Goal: Information Seeking & Learning: Learn about a topic

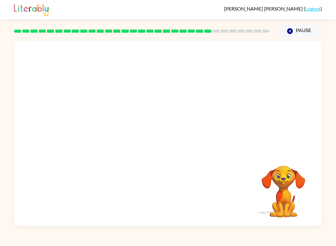
click at [152, 103] on video "Your browser must support playing .mp4 files to use Literably. Please try using…" at bounding box center [168, 96] width 308 height 111
click at [150, 102] on video "Your browser must support playing .mp4 files to use Literably. Please try using…" at bounding box center [168, 96] width 308 height 111
click at [150, 108] on video "Your browser must support playing .mp4 files to use Literably. Please try using…" at bounding box center [168, 96] width 308 height 111
click at [172, 137] on div at bounding box center [168, 136] width 40 height 23
click at [163, 139] on div at bounding box center [168, 136] width 40 height 23
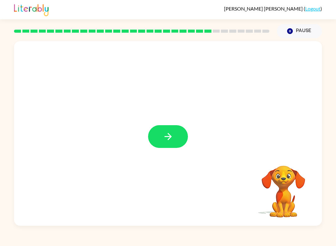
click at [167, 138] on icon "button" at bounding box center [168, 136] width 11 height 11
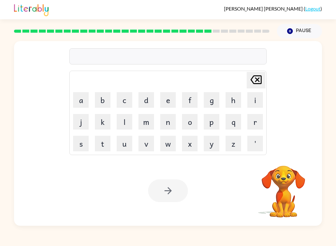
click at [83, 103] on button "a" at bounding box center [81, 100] width 16 height 16
click at [150, 101] on button "d" at bounding box center [147, 100] width 16 height 16
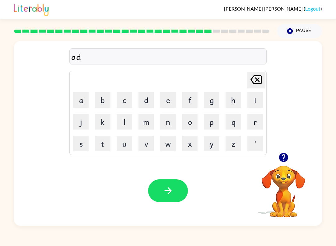
click at [148, 143] on button "v" at bounding box center [147, 144] width 16 height 16
click at [81, 107] on button "a" at bounding box center [81, 100] width 16 height 16
click at [166, 125] on button "n" at bounding box center [168, 122] width 16 height 16
click at [85, 145] on button "s" at bounding box center [81, 144] width 16 height 16
click at [258, 101] on button "i" at bounding box center [255, 100] width 16 height 16
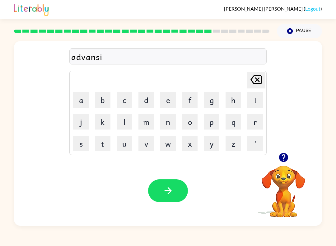
click at [168, 123] on button "n" at bounding box center [168, 122] width 16 height 16
click at [215, 101] on button "g" at bounding box center [212, 100] width 16 height 16
click at [163, 198] on button "button" at bounding box center [168, 190] width 40 height 23
click at [80, 147] on button "s" at bounding box center [81, 144] width 16 height 16
click at [256, 103] on button "i" at bounding box center [255, 100] width 16 height 16
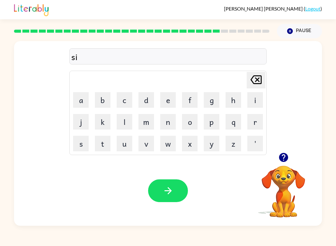
click at [167, 121] on button "n" at bounding box center [168, 122] width 16 height 16
click at [125, 120] on button "l" at bounding box center [125, 122] width 16 height 16
click at [263, 101] on button "i" at bounding box center [255, 100] width 16 height 16
click at [101, 143] on button "t" at bounding box center [103, 144] width 16 height 16
click at [166, 186] on icon "button" at bounding box center [168, 190] width 11 height 11
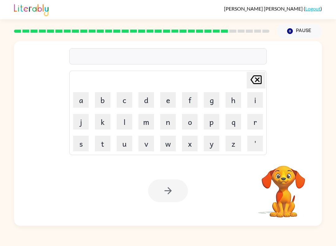
click at [145, 103] on button "d" at bounding box center [147, 100] width 16 height 16
click at [167, 101] on button "e" at bounding box center [168, 100] width 16 height 16
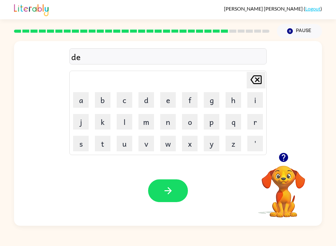
click at [123, 96] on button "c" at bounding box center [125, 100] width 16 height 16
click at [190, 120] on button "o" at bounding box center [190, 122] width 16 height 16
click at [147, 146] on button "v" at bounding box center [147, 144] width 16 height 16
click at [173, 97] on button "e" at bounding box center [168, 100] width 16 height 16
click at [255, 125] on button "r" at bounding box center [255, 122] width 16 height 16
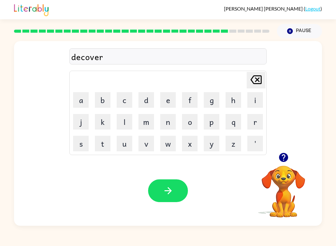
click at [172, 195] on icon "button" at bounding box center [168, 190] width 11 height 11
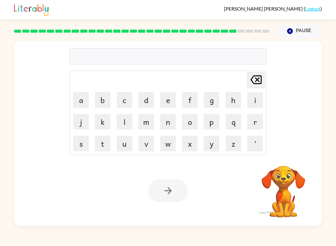
click at [148, 129] on button "m" at bounding box center [147, 122] width 16 height 16
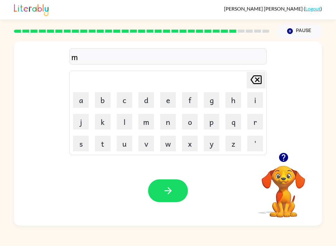
click at [185, 128] on button "o" at bounding box center [190, 122] width 16 height 16
click at [80, 107] on button "a" at bounding box center [81, 100] width 16 height 16
click at [170, 125] on button "n" at bounding box center [168, 122] width 16 height 16
click at [171, 195] on icon "button" at bounding box center [168, 190] width 11 height 11
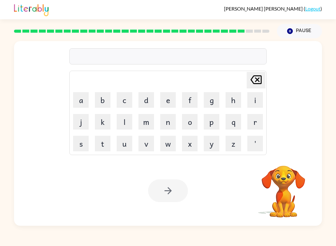
click at [168, 143] on button "w" at bounding box center [168, 144] width 16 height 16
click at [167, 96] on button "e" at bounding box center [168, 100] width 16 height 16
click at [170, 98] on button "e" at bounding box center [168, 100] width 16 height 16
click at [122, 125] on button "l" at bounding box center [125, 122] width 16 height 16
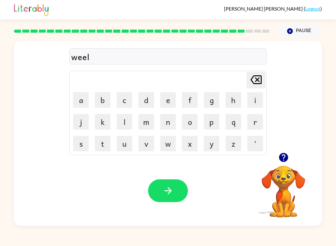
click at [177, 190] on button "button" at bounding box center [168, 190] width 40 height 23
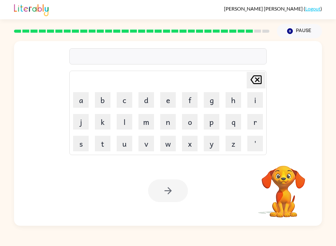
click at [102, 101] on button "b" at bounding box center [103, 100] width 16 height 16
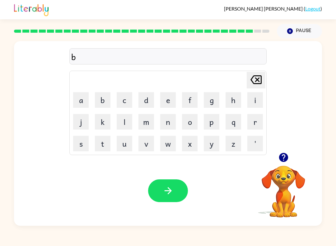
click at [179, 96] on td "f" at bounding box center [189, 99] width 21 height 21
click at [170, 99] on button "e" at bounding box center [168, 100] width 16 height 16
click at [171, 124] on button "n" at bounding box center [168, 122] width 16 height 16
click at [102, 145] on button "t" at bounding box center [103, 144] width 16 height 16
click at [161, 190] on button "button" at bounding box center [168, 190] width 40 height 23
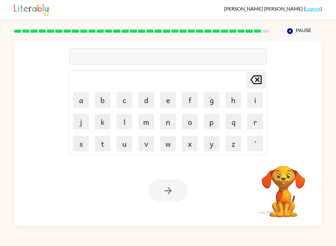
click at [79, 98] on button "a" at bounding box center [81, 100] width 16 height 16
click at [190, 97] on button "f" at bounding box center [190, 100] width 16 height 16
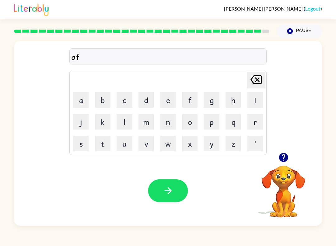
click at [104, 143] on button "t" at bounding box center [103, 144] width 16 height 16
click at [172, 100] on button "e" at bounding box center [168, 100] width 16 height 16
click at [254, 121] on button "r" at bounding box center [255, 122] width 16 height 16
click at [170, 119] on button "n" at bounding box center [168, 122] width 16 height 16
click at [185, 128] on button "o" at bounding box center [190, 122] width 16 height 16
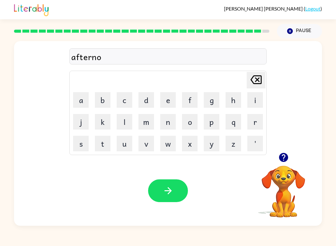
click at [189, 125] on button "o" at bounding box center [190, 122] width 16 height 16
click at [173, 122] on button "n" at bounding box center [168, 122] width 16 height 16
click at [171, 192] on icon "button" at bounding box center [167, 190] width 7 height 7
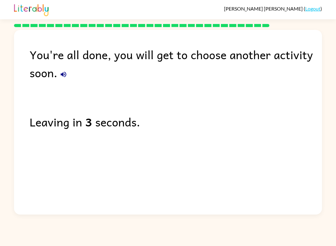
click at [60, 78] on icon "button" at bounding box center [63, 74] width 7 height 7
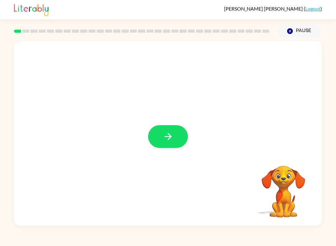
click at [170, 142] on button "button" at bounding box center [168, 136] width 40 height 23
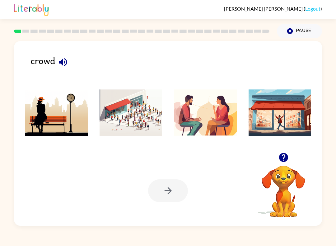
click at [64, 65] on icon "button" at bounding box center [63, 62] width 11 height 11
click at [143, 125] on img at bounding box center [131, 112] width 63 height 47
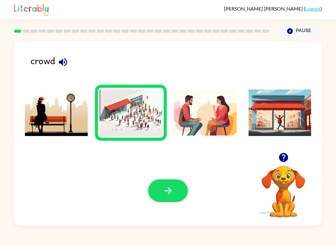
click at [172, 195] on icon "button" at bounding box center [168, 190] width 11 height 11
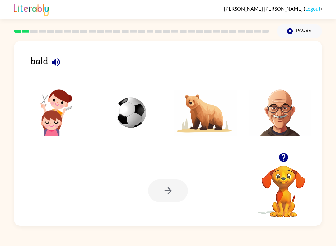
click at [51, 63] on icon "button" at bounding box center [55, 62] width 11 height 11
click at [272, 115] on img at bounding box center [280, 112] width 63 height 47
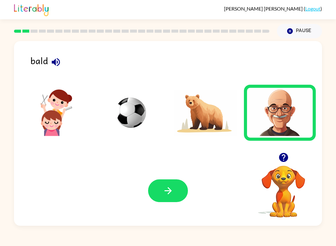
click at [173, 193] on icon "button" at bounding box center [168, 190] width 11 height 11
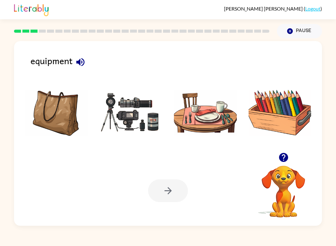
click at [81, 61] on icon "button" at bounding box center [80, 62] width 11 height 11
click at [87, 62] on button "button" at bounding box center [81, 62] width 16 height 16
click at [81, 57] on icon "button" at bounding box center [80, 62] width 11 height 11
click at [144, 123] on img at bounding box center [131, 112] width 63 height 47
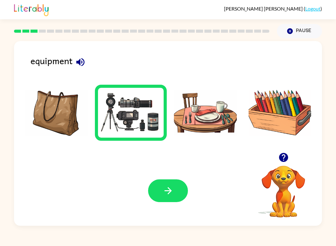
click at [172, 198] on button "button" at bounding box center [168, 190] width 40 height 23
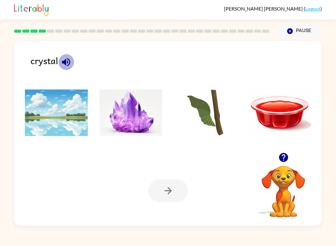
click at [68, 63] on icon "button" at bounding box center [66, 62] width 8 height 8
click at [126, 131] on img at bounding box center [131, 112] width 63 height 47
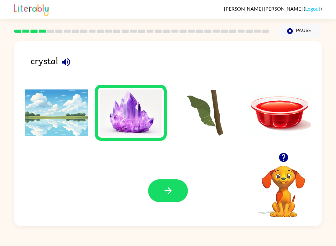
click at [169, 190] on icon "button" at bounding box center [168, 190] width 11 height 11
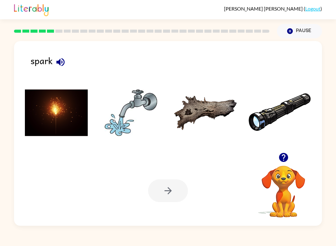
click at [66, 66] on button "button" at bounding box center [61, 62] width 16 height 16
click at [52, 116] on img at bounding box center [56, 112] width 63 height 47
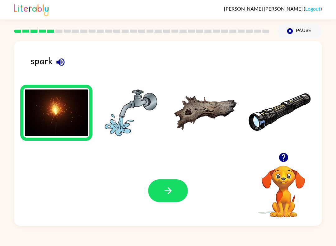
click at [163, 189] on icon "button" at bounding box center [168, 190] width 11 height 11
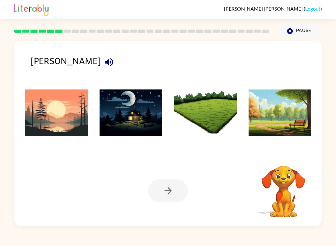
click at [104, 61] on icon "button" at bounding box center [109, 62] width 11 height 11
click at [54, 122] on img at bounding box center [56, 112] width 63 height 47
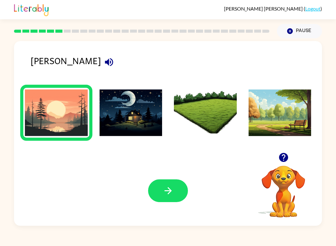
click at [167, 194] on icon "button" at bounding box center [168, 190] width 11 height 11
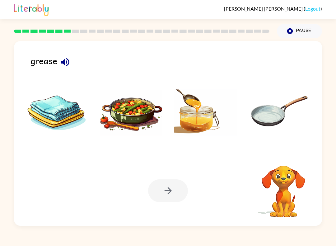
click at [69, 65] on icon "button" at bounding box center [65, 62] width 11 height 11
click at [62, 65] on icon "button" at bounding box center [65, 62] width 11 height 11
click at [61, 63] on icon "button" at bounding box center [65, 62] width 11 height 11
click at [59, 65] on button "button" at bounding box center [65, 62] width 16 height 16
click at [118, 120] on img at bounding box center [131, 112] width 63 height 47
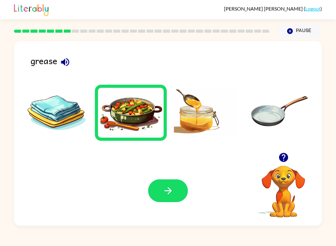
click at [165, 197] on button "button" at bounding box center [168, 190] width 40 height 23
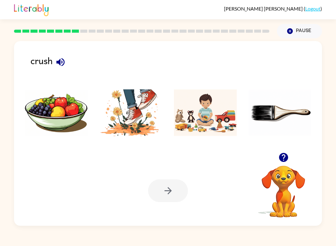
click at [52, 68] on div "crush" at bounding box center [177, 65] width 292 height 23
click at [55, 63] on icon "button" at bounding box center [60, 62] width 11 height 11
click at [136, 130] on img at bounding box center [131, 112] width 63 height 47
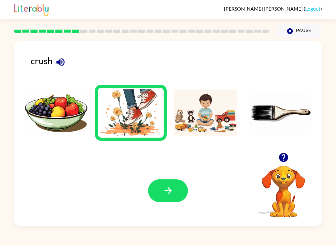
click at [175, 190] on button "button" at bounding box center [168, 190] width 40 height 23
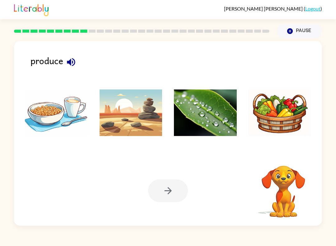
click at [70, 64] on icon "button" at bounding box center [71, 62] width 8 height 8
click at [275, 121] on img at bounding box center [280, 112] width 63 height 47
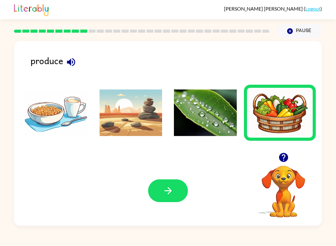
click at [154, 196] on button "button" at bounding box center [168, 190] width 40 height 23
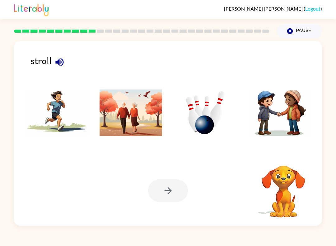
click at [60, 65] on icon "button" at bounding box center [59, 62] width 11 height 11
click at [134, 125] on img at bounding box center [131, 112] width 63 height 47
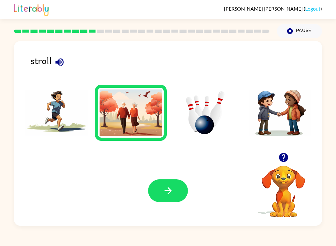
click at [157, 189] on button "button" at bounding box center [168, 190] width 40 height 23
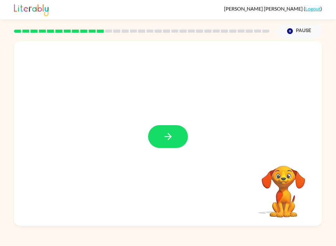
click at [172, 138] on icon "button" at bounding box center [168, 136] width 11 height 11
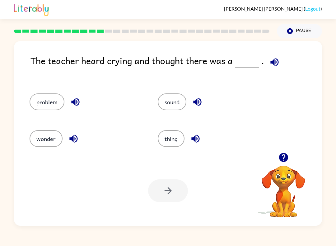
click at [273, 63] on icon "button" at bounding box center [274, 62] width 8 height 8
click at [55, 107] on button "problem" at bounding box center [47, 101] width 35 height 17
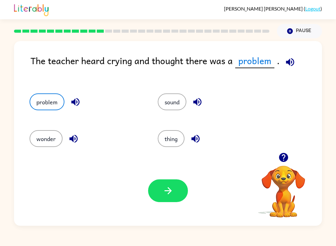
click at [171, 194] on icon "button" at bounding box center [168, 190] width 11 height 11
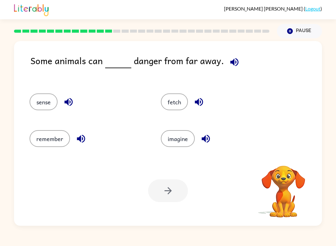
click at [231, 70] on button "button" at bounding box center [235, 62] width 16 height 16
click at [71, 99] on icon "button" at bounding box center [68, 102] width 8 height 8
click at [35, 106] on button "sense" at bounding box center [44, 101] width 28 height 17
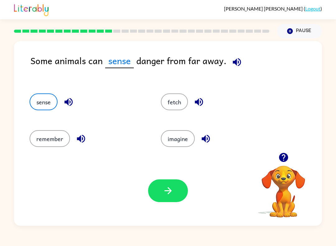
click at [166, 191] on icon "button" at bounding box center [168, 190] width 11 height 11
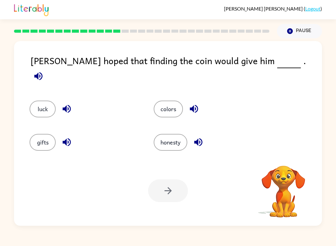
click at [44, 71] on icon "button" at bounding box center [38, 76] width 11 height 11
click at [48, 107] on button "luck" at bounding box center [43, 109] width 26 height 17
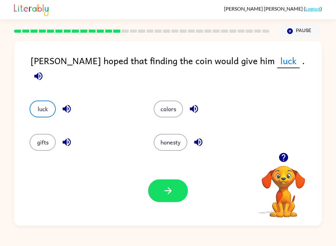
click at [169, 205] on div "Your browser must support playing .mp4 files to use Literably. Please try using…" at bounding box center [168, 191] width 308 height 70
click at [161, 193] on button "button" at bounding box center [168, 190] width 40 height 23
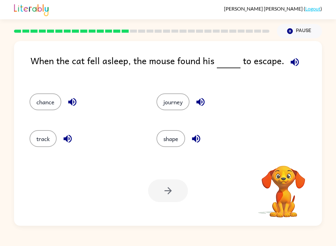
click at [291, 66] on icon "button" at bounding box center [294, 62] width 11 height 11
click at [50, 98] on button "chance" at bounding box center [46, 101] width 32 height 17
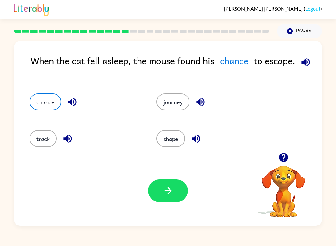
click at [173, 189] on icon "button" at bounding box center [168, 190] width 11 height 11
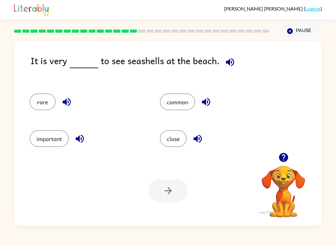
click at [230, 66] on icon "button" at bounding box center [230, 62] width 11 height 11
click at [191, 102] on button "common" at bounding box center [177, 101] width 35 height 17
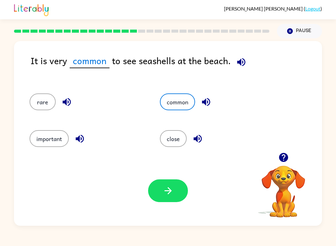
click at [170, 201] on button "button" at bounding box center [168, 190] width 40 height 23
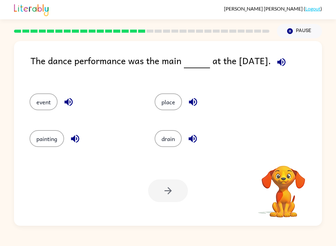
click at [282, 63] on icon "button" at bounding box center [281, 62] width 8 height 8
click at [172, 188] on div at bounding box center [168, 190] width 40 height 23
click at [49, 107] on button "event" at bounding box center [44, 101] width 28 height 17
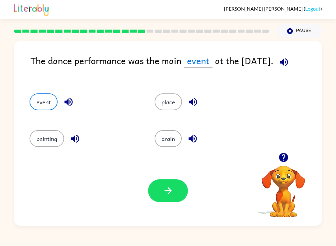
click at [165, 191] on icon "button" at bounding box center [168, 190] width 11 height 11
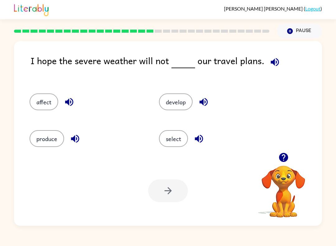
click at [190, 106] on button "develop" at bounding box center [176, 101] width 34 height 17
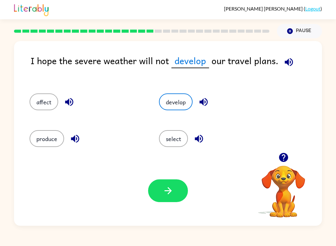
click at [286, 62] on icon "button" at bounding box center [289, 62] width 8 height 8
click at [177, 193] on button "button" at bounding box center [168, 190] width 40 height 23
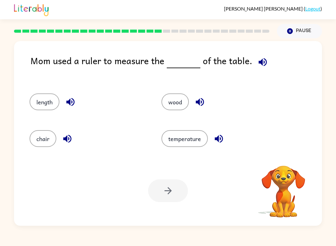
click at [267, 63] on button "button" at bounding box center [263, 62] width 16 height 16
click at [47, 106] on button "length" at bounding box center [45, 101] width 30 height 17
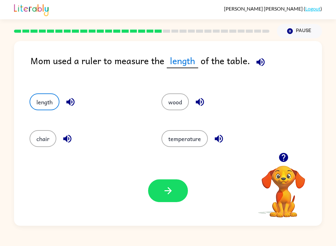
click at [168, 188] on icon "button" at bounding box center [167, 190] width 7 height 7
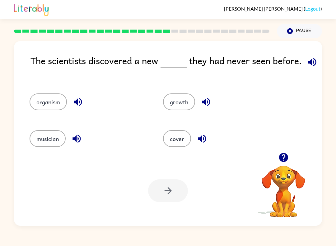
click at [313, 69] on button "button" at bounding box center [312, 62] width 16 height 16
click at [308, 64] on icon "button" at bounding box center [312, 62] width 8 height 8
click at [62, 105] on button "organism" at bounding box center [48, 101] width 37 height 17
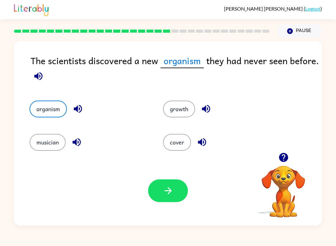
click at [174, 207] on div "Your browser must support playing .mp4 files to use Literably. Please try using…" at bounding box center [168, 191] width 308 height 70
click at [178, 190] on button "button" at bounding box center [168, 190] width 40 height 23
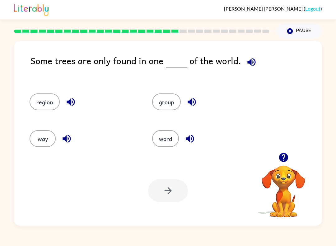
click at [58, 104] on button "region" at bounding box center [45, 101] width 30 height 17
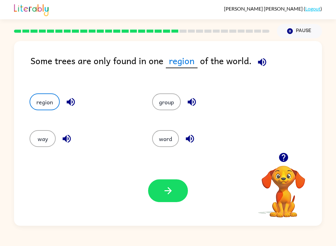
click at [176, 186] on button "button" at bounding box center [168, 190] width 40 height 23
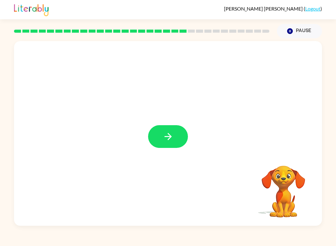
click at [169, 241] on div "Sophia Garay ( Logout ) Pause Pause Your browser must support playing .mp4 file…" at bounding box center [168, 123] width 336 height 246
click at [167, 139] on icon "button" at bounding box center [168, 136] width 11 height 11
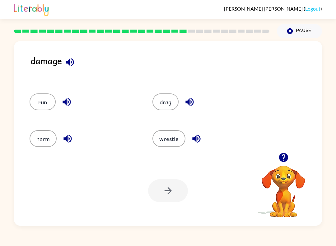
click at [66, 67] on icon "button" at bounding box center [69, 62] width 11 height 11
click at [204, 141] on button "button" at bounding box center [197, 139] width 16 height 16
click at [194, 139] on icon "button" at bounding box center [196, 139] width 8 height 8
click at [193, 146] on button "button" at bounding box center [197, 139] width 16 height 16
click at [203, 142] on button "button" at bounding box center [197, 139] width 16 height 16
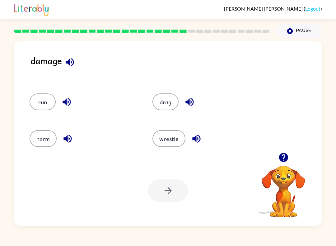
click at [199, 139] on icon "button" at bounding box center [196, 138] width 11 height 11
click at [188, 105] on icon "button" at bounding box center [189, 101] width 11 height 11
click at [195, 143] on icon "button" at bounding box center [196, 138] width 11 height 11
click at [69, 107] on icon "button" at bounding box center [66, 101] width 11 height 11
click at [73, 139] on icon "button" at bounding box center [67, 138] width 11 height 11
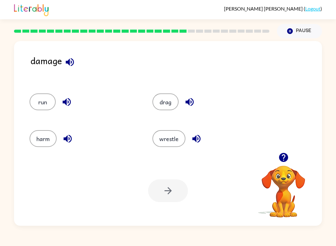
click at [46, 141] on button "harm" at bounding box center [43, 138] width 27 height 17
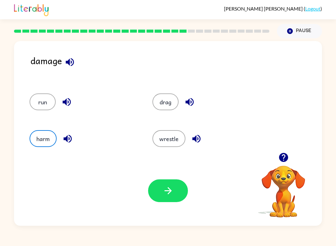
click at [180, 196] on button "button" at bounding box center [168, 190] width 40 height 23
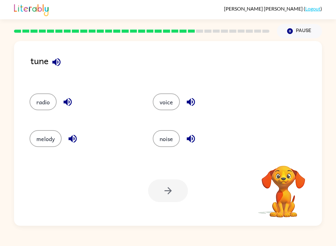
click at [59, 63] on icon "button" at bounding box center [56, 62] width 11 height 11
click at [58, 66] on icon "button" at bounding box center [56, 62] width 8 height 8
click at [191, 104] on icon "button" at bounding box center [191, 101] width 11 height 11
click at [191, 137] on icon "button" at bounding box center [191, 139] width 8 height 8
click at [68, 150] on div "melody" at bounding box center [79, 136] width 123 height 37
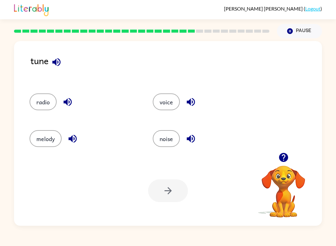
click at [73, 136] on icon "button" at bounding box center [72, 138] width 11 height 11
click at [50, 136] on button "melody" at bounding box center [46, 138] width 32 height 17
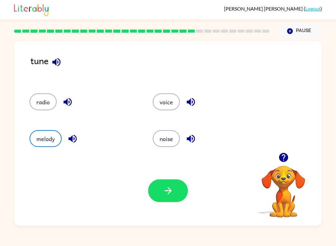
click at [167, 189] on icon "button" at bounding box center [168, 190] width 11 height 11
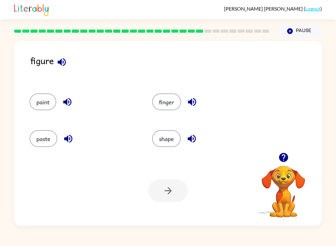
click at [57, 70] on div "figure" at bounding box center [177, 67] width 292 height 27
click at [64, 61] on icon "button" at bounding box center [61, 62] width 11 height 11
click at [68, 106] on icon "button" at bounding box center [67, 101] width 11 height 11
click at [70, 138] on icon "button" at bounding box center [68, 138] width 11 height 11
click at [199, 98] on button "button" at bounding box center [192, 102] width 16 height 16
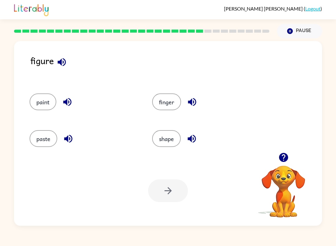
click at [196, 104] on icon "button" at bounding box center [192, 102] width 8 height 8
click at [196, 100] on icon "button" at bounding box center [192, 101] width 11 height 11
click at [193, 102] on icon "button" at bounding box center [192, 101] width 11 height 11
click at [191, 140] on icon "button" at bounding box center [192, 139] width 8 height 8
click at [65, 63] on icon "button" at bounding box center [62, 62] width 8 height 8
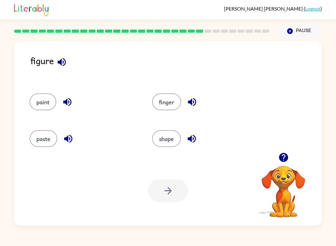
click at [172, 105] on button "finger" at bounding box center [166, 101] width 29 height 17
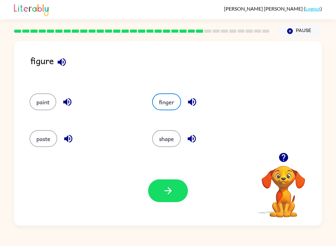
click at [172, 192] on icon "button" at bounding box center [168, 190] width 11 height 11
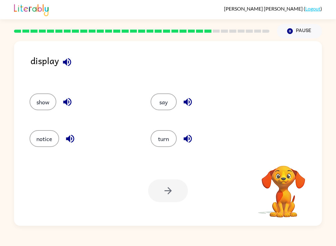
click at [68, 55] on button "button" at bounding box center [67, 62] width 16 height 16
click at [67, 65] on icon "button" at bounding box center [67, 62] width 8 height 8
click at [69, 67] on icon "button" at bounding box center [67, 62] width 11 height 11
click at [64, 66] on icon "button" at bounding box center [67, 62] width 11 height 11
click at [71, 101] on icon "button" at bounding box center [67, 102] width 8 height 8
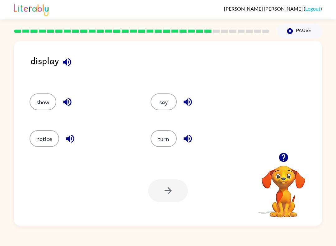
click at [41, 94] on button "show" at bounding box center [43, 101] width 27 height 17
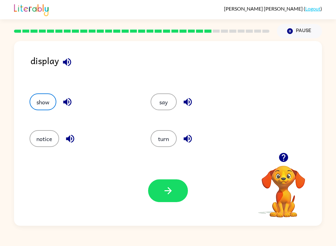
click at [174, 195] on button "button" at bounding box center [168, 190] width 40 height 23
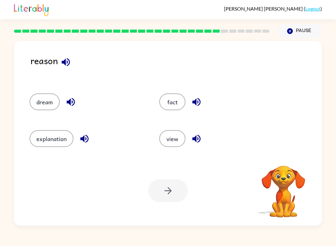
click at [65, 57] on icon "button" at bounding box center [65, 62] width 11 height 11
click at [76, 107] on icon "button" at bounding box center [70, 101] width 11 height 11
click at [75, 107] on icon "button" at bounding box center [70, 101] width 11 height 11
click at [71, 96] on button "button" at bounding box center [71, 102] width 16 height 16
click at [77, 101] on button "button" at bounding box center [71, 102] width 16 height 16
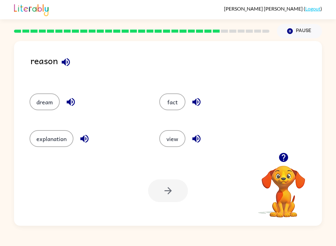
click at [84, 143] on icon "button" at bounding box center [84, 138] width 11 height 11
click at [195, 101] on icon "button" at bounding box center [196, 102] width 8 height 8
click at [200, 140] on icon "button" at bounding box center [196, 138] width 11 height 11
click at [68, 60] on icon "button" at bounding box center [66, 62] width 8 height 8
click at [59, 142] on button "explanation" at bounding box center [52, 138] width 44 height 17
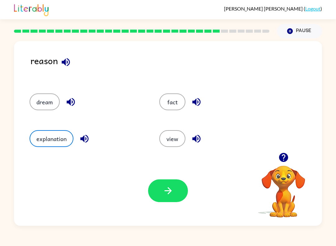
click at [179, 195] on button "button" at bounding box center [168, 190] width 40 height 23
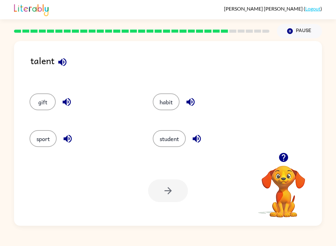
click at [60, 68] on button "button" at bounding box center [62, 62] width 16 height 16
click at [193, 103] on icon "button" at bounding box center [190, 102] width 8 height 8
click at [199, 144] on icon "button" at bounding box center [196, 138] width 11 height 11
click at [165, 103] on button "habit" at bounding box center [166, 101] width 27 height 17
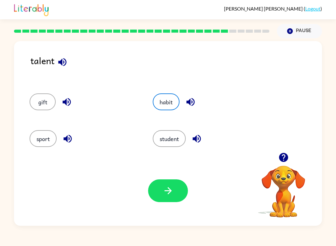
click at [178, 191] on button "button" at bounding box center [168, 190] width 40 height 23
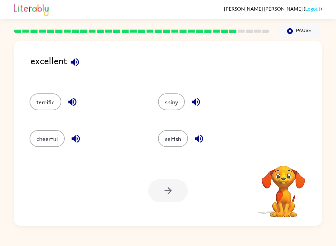
click at [78, 67] on icon "button" at bounding box center [74, 62] width 11 height 11
click at [68, 100] on icon "button" at bounding box center [72, 101] width 11 height 11
click at [42, 108] on button "terrific" at bounding box center [46, 101] width 32 height 17
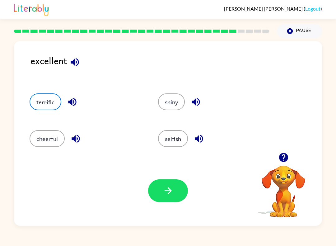
click at [177, 198] on button "button" at bounding box center [168, 190] width 40 height 23
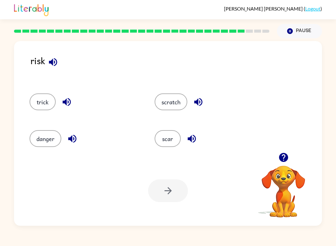
click at [48, 68] on icon "button" at bounding box center [53, 62] width 11 height 11
click at [71, 105] on icon "button" at bounding box center [66, 101] width 11 height 11
click at [53, 143] on button "danger" at bounding box center [46, 138] width 32 height 17
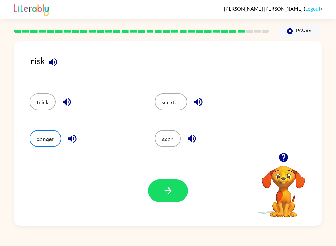
click at [169, 186] on icon "button" at bounding box center [168, 190] width 11 height 11
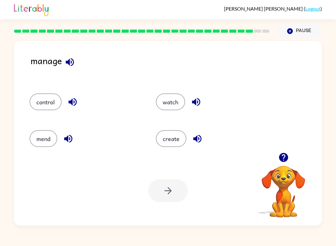
click at [68, 62] on icon "button" at bounding box center [70, 62] width 8 height 8
click at [67, 64] on icon "button" at bounding box center [70, 62] width 8 height 8
click at [73, 63] on icon "button" at bounding box center [70, 62] width 8 height 8
click at [73, 62] on icon "button" at bounding box center [70, 62] width 8 height 8
click at [72, 102] on icon "button" at bounding box center [72, 102] width 8 height 8
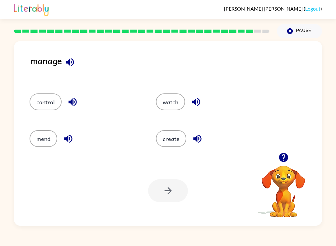
click at [66, 144] on button "button" at bounding box center [68, 139] width 16 height 16
click at [55, 99] on button "control" at bounding box center [46, 101] width 32 height 17
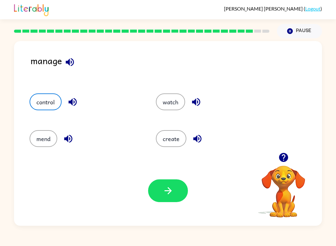
click at [172, 194] on icon "button" at bounding box center [168, 190] width 11 height 11
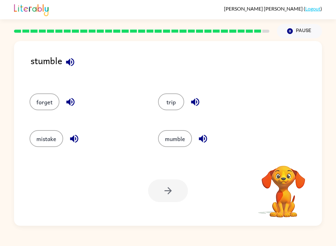
click at [92, 66] on div "stumble" at bounding box center [177, 67] width 292 height 27
click at [76, 57] on button "button" at bounding box center [70, 62] width 16 height 16
click at [66, 111] on div "forget" at bounding box center [82, 100] width 129 height 37
click at [72, 106] on icon "button" at bounding box center [70, 102] width 8 height 8
click at [71, 146] on button "button" at bounding box center [74, 139] width 16 height 16
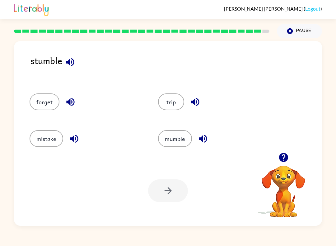
click at [53, 138] on button "mistake" at bounding box center [47, 138] width 34 height 17
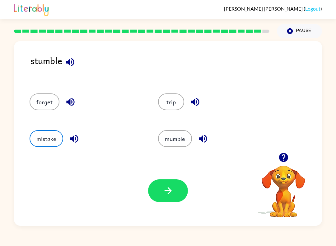
click at [173, 190] on icon "button" at bounding box center [168, 190] width 11 height 11
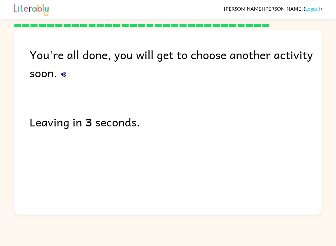
click at [67, 80] on button "button" at bounding box center [63, 74] width 12 height 12
click at [67, 81] on div "You're all done, you will get to choose another activity soon." at bounding box center [176, 63] width 293 height 36
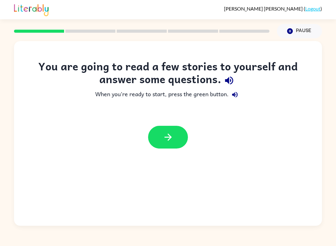
click at [160, 136] on button "button" at bounding box center [168, 137] width 40 height 23
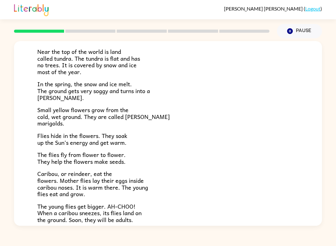
scroll to position [109, 0]
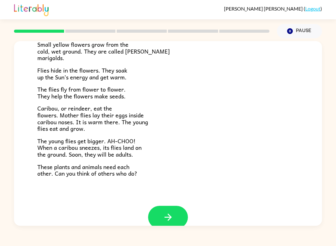
click at [166, 222] on button "button" at bounding box center [168, 217] width 40 height 23
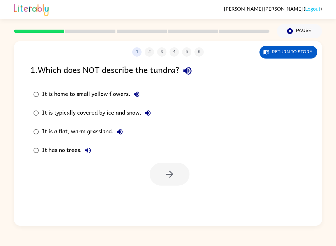
scroll to position [0, 0]
click at [191, 73] on icon "button" at bounding box center [187, 71] width 8 height 8
click at [140, 97] on icon "button" at bounding box center [136, 94] width 7 height 7
click at [148, 115] on icon "button" at bounding box center [148, 113] width 6 height 6
click at [121, 137] on button "It is a flat, warm grassland." at bounding box center [120, 131] width 12 height 12
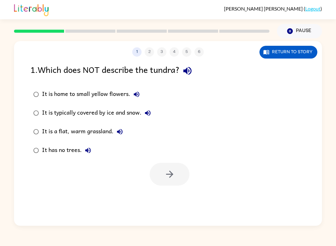
click at [91, 153] on icon "button" at bounding box center [87, 150] width 7 height 7
click at [151, 113] on icon "button" at bounding box center [147, 112] width 7 height 7
click at [169, 177] on icon "button" at bounding box center [169, 174] width 11 height 11
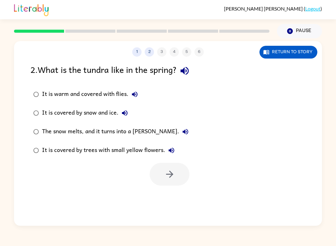
click at [137, 99] on button "It is warm and covered with flies." at bounding box center [135, 94] width 12 height 12
click at [122, 116] on icon "button" at bounding box center [124, 112] width 7 height 7
click at [171, 176] on icon "button" at bounding box center [169, 174] width 11 height 11
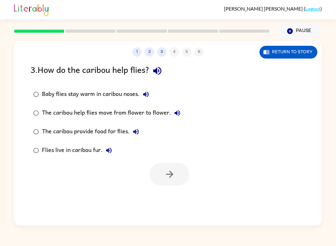
click at [160, 70] on icon "button" at bounding box center [157, 71] width 8 height 8
click at [144, 98] on icon "button" at bounding box center [145, 94] width 7 height 7
click at [176, 116] on icon "button" at bounding box center [177, 112] width 7 height 7
click at [141, 136] on button "The caribou provide food for flies." at bounding box center [136, 131] width 12 height 12
click at [172, 119] on div "The caribou help flies move from flower to flower." at bounding box center [113, 113] width 142 height 12
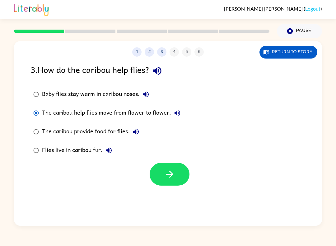
click at [174, 116] on icon "button" at bounding box center [177, 112] width 7 height 7
click at [110, 156] on button "Flies live in caribou fur." at bounding box center [109, 150] width 12 height 12
click at [113, 149] on button "Flies live in caribou fur." at bounding box center [109, 150] width 12 height 12
click at [109, 157] on button "Flies live in caribou fur." at bounding box center [109, 150] width 12 height 12
click at [107, 154] on icon "button" at bounding box center [108, 150] width 7 height 7
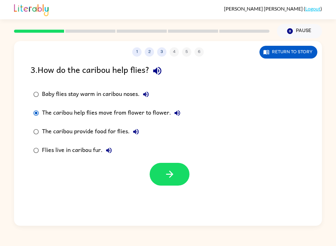
click at [107, 153] on icon "button" at bounding box center [108, 150] width 7 height 7
click at [114, 150] on button "Flies live in caribou fur." at bounding box center [109, 150] width 12 height 12
click at [307, 55] on button "Return to story" at bounding box center [289, 52] width 58 height 13
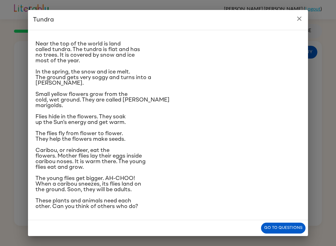
scroll to position [52, 0]
click at [255, 233] on div "Go to questions" at bounding box center [168, 228] width 280 height 16
click at [278, 231] on button "Go to questions" at bounding box center [283, 228] width 45 height 11
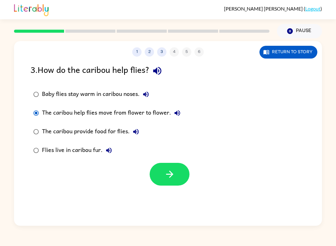
click at [146, 98] on icon "button" at bounding box center [145, 94] width 7 height 7
click at [148, 93] on icon "button" at bounding box center [145, 94] width 7 height 7
click at [172, 178] on icon "button" at bounding box center [169, 174] width 11 height 11
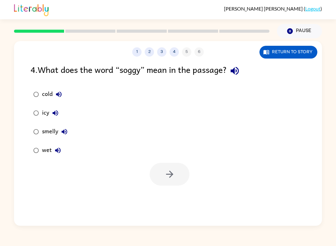
click at [84, 28] on div at bounding box center [141, 31] width 263 height 22
click at [63, 93] on button "cold" at bounding box center [59, 94] width 12 height 12
click at [59, 114] on icon "button" at bounding box center [55, 112] width 7 height 7
click at [239, 77] on button "button" at bounding box center [235, 71] width 16 height 16
click at [61, 134] on icon "button" at bounding box center [64, 131] width 7 height 7
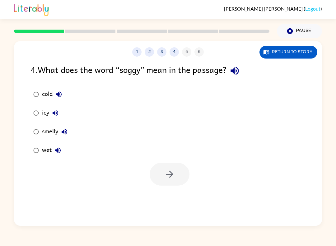
click at [57, 153] on icon "button" at bounding box center [57, 150] width 7 height 7
click at [165, 174] on icon "button" at bounding box center [169, 174] width 11 height 11
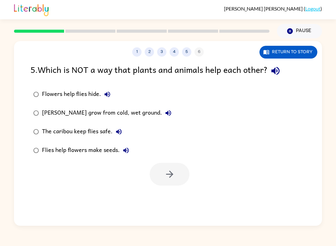
click at [110, 93] on icon "button" at bounding box center [107, 94] width 7 height 7
click at [273, 74] on icon "button" at bounding box center [275, 70] width 11 height 11
click at [109, 92] on icon "button" at bounding box center [107, 94] width 7 height 7
click at [169, 116] on icon "button" at bounding box center [168, 112] width 7 height 7
click at [123, 134] on button "The caribou keep flies safe." at bounding box center [119, 131] width 12 height 12
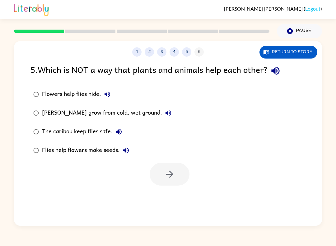
click at [128, 152] on icon "button" at bounding box center [126, 151] width 6 height 6
click at [167, 115] on icon "button" at bounding box center [168, 112] width 7 height 7
click at [108, 95] on icon "button" at bounding box center [108, 95] width 6 height 6
click at [181, 179] on button "button" at bounding box center [170, 174] width 40 height 23
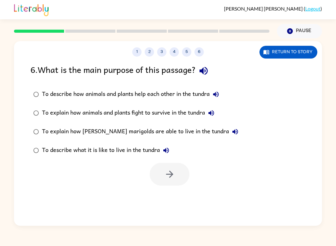
click at [208, 74] on icon "button" at bounding box center [204, 71] width 8 height 8
click at [218, 100] on button "To describe how animals and plants help each other in the tundra" at bounding box center [216, 94] width 12 height 12
click at [210, 115] on icon "button" at bounding box center [211, 112] width 7 height 7
click at [232, 135] on icon "button" at bounding box center [235, 131] width 7 height 7
click at [170, 154] on icon "button" at bounding box center [165, 150] width 7 height 7
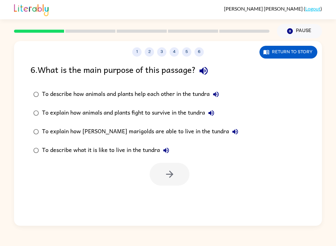
click at [209, 117] on icon "button" at bounding box center [211, 112] width 7 height 7
click at [160, 186] on button "button" at bounding box center [170, 174] width 40 height 23
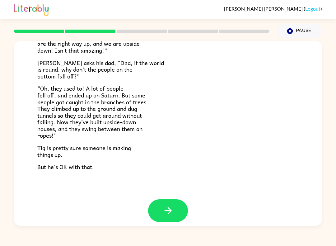
scroll to position [168, 0]
click at [166, 205] on icon "button" at bounding box center [168, 210] width 11 height 11
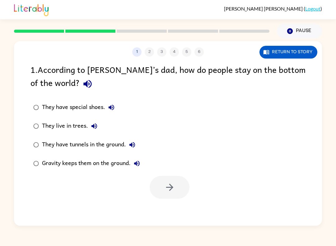
click at [56, 89] on div "1 . According to [PERSON_NAME]’s dad, how do people stay on the bottom of the w…" at bounding box center [168, 77] width 275 height 29
click at [80, 82] on button "button" at bounding box center [88, 84] width 16 height 16
click at [289, 55] on button "Return to story" at bounding box center [289, 52] width 58 height 13
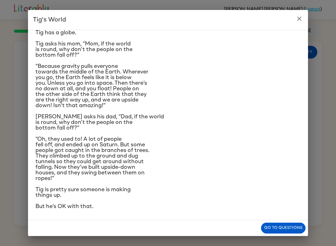
scroll to position [109, 0]
click at [303, 21] on icon "close" at bounding box center [299, 18] width 7 height 7
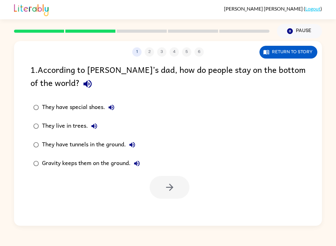
click at [116, 106] on button "They have special shoes." at bounding box center [111, 107] width 12 height 12
click at [96, 131] on button "They live in trees." at bounding box center [94, 126] width 12 height 12
click at [96, 132] on button "They live in trees." at bounding box center [94, 126] width 12 height 12
click at [99, 130] on button "They live in trees." at bounding box center [94, 126] width 12 height 12
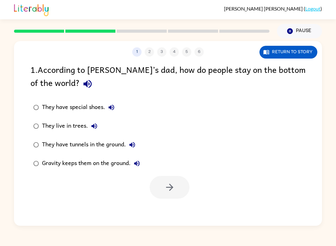
click at [98, 126] on button "They live in trees." at bounding box center [94, 126] width 12 height 12
click at [93, 126] on icon "button" at bounding box center [95, 126] width 6 height 6
click at [134, 148] on icon "button" at bounding box center [132, 144] width 7 height 7
click at [141, 164] on icon "button" at bounding box center [136, 163] width 7 height 7
click at [173, 185] on icon "button" at bounding box center [169, 187] width 11 height 11
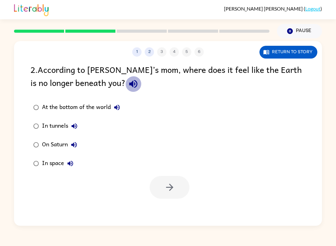
click at [128, 87] on icon "button" at bounding box center [133, 83] width 11 height 11
click at [123, 107] on button "At the bottom of the world" at bounding box center [117, 107] width 12 height 12
click at [78, 127] on icon "button" at bounding box center [74, 125] width 7 height 7
click at [77, 146] on icon "button" at bounding box center [74, 145] width 6 height 6
click at [72, 170] on button "In space" at bounding box center [70, 163] width 12 height 12
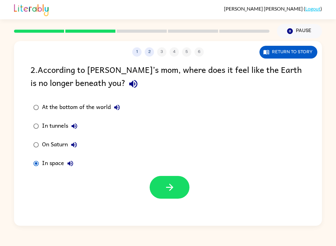
click at [167, 188] on icon "button" at bounding box center [169, 187] width 7 height 7
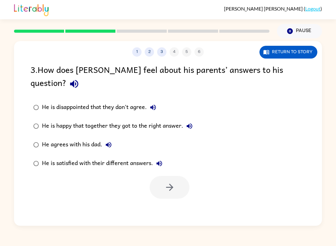
click at [78, 80] on icon "button" at bounding box center [74, 84] width 8 height 8
click at [156, 104] on icon "button" at bounding box center [152, 107] width 7 height 7
click at [198, 117] on label "He is happy that together they got to the right answer." at bounding box center [113, 126] width 172 height 19
click at [195, 120] on button "He is happy that together they got to the right answer." at bounding box center [189, 126] width 12 height 12
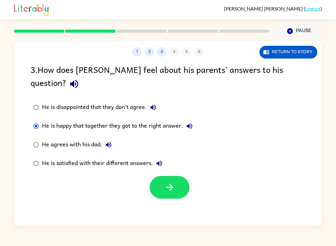
click at [189, 122] on icon "button" at bounding box center [189, 125] width 7 height 7
click at [191, 123] on icon "button" at bounding box center [190, 126] width 6 height 6
click at [193, 122] on icon "button" at bounding box center [189, 125] width 7 height 7
click at [112, 141] on icon "button" at bounding box center [108, 144] width 7 height 7
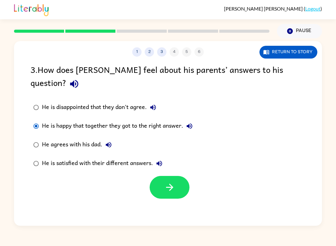
click at [162, 161] on icon "button" at bounding box center [160, 164] width 6 height 6
click at [167, 182] on icon "button" at bounding box center [169, 187] width 11 height 11
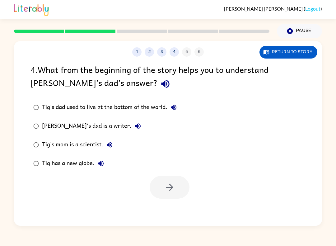
click at [160, 87] on icon "button" at bounding box center [165, 83] width 11 height 11
click at [177, 112] on button "Tig's dad used to live at the bottom of the world." at bounding box center [173, 107] width 12 height 12
click at [134, 125] on icon "button" at bounding box center [137, 125] width 7 height 7
click at [115, 148] on button "Tig's mom is a scientist." at bounding box center [109, 145] width 12 height 12
click at [100, 168] on button "Tig has a new globe." at bounding box center [101, 163] width 12 height 12
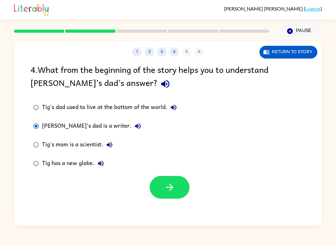
click at [180, 178] on button "button" at bounding box center [170, 187] width 40 height 23
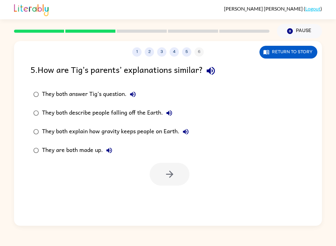
click at [128, 98] on div "They both answer Tig’s question." at bounding box center [90, 94] width 97 height 12
click at [139, 92] on button "They both answer Tig’s question." at bounding box center [133, 94] width 12 height 12
click at [210, 74] on icon "button" at bounding box center [210, 70] width 11 height 11
click at [139, 95] on button "They both answer Tig’s question." at bounding box center [133, 94] width 12 height 12
click at [137, 97] on button "They both answer Tig’s question." at bounding box center [133, 94] width 12 height 12
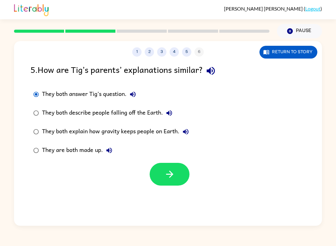
click at [174, 111] on button "They both describe people falling off the Earth." at bounding box center [169, 113] width 12 height 12
click at [187, 136] on button "They both explain how gravity keeps people on Earth." at bounding box center [186, 131] width 12 height 12
click at [109, 157] on button "They are both made up." at bounding box center [109, 150] width 12 height 12
click at [175, 178] on icon "button" at bounding box center [169, 174] width 11 height 11
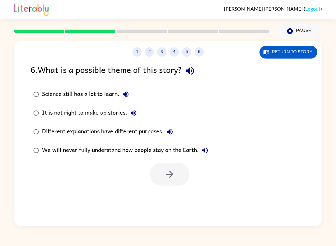
click at [125, 100] on button "Science still has a lot to learn." at bounding box center [126, 94] width 12 height 12
click at [194, 73] on icon "button" at bounding box center [190, 70] width 11 height 11
click at [125, 95] on icon "button" at bounding box center [126, 95] width 6 height 6
click at [129, 122] on label "It is not right to make up stories." at bounding box center [120, 113] width 187 height 19
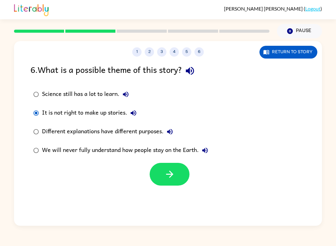
click at [134, 112] on icon "button" at bounding box center [134, 113] width 6 height 6
click at [179, 143] on label "We will never fully understand how people stay on the Earth." at bounding box center [120, 150] width 187 height 19
click at [170, 131] on icon "button" at bounding box center [169, 131] width 7 height 7
click at [176, 180] on button "button" at bounding box center [170, 174] width 40 height 23
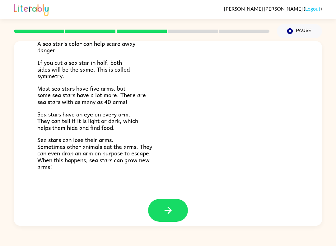
scroll to position [167, 0]
click at [169, 207] on icon "button" at bounding box center [167, 210] width 7 height 7
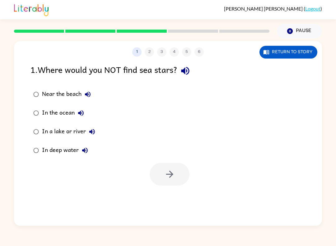
scroll to position [0, 0]
click at [187, 79] on button "button" at bounding box center [185, 71] width 16 height 16
click at [190, 72] on icon "button" at bounding box center [185, 70] width 11 height 11
click at [189, 74] on icon "button" at bounding box center [185, 71] width 8 height 8
click at [189, 72] on icon "button" at bounding box center [185, 71] width 8 height 8
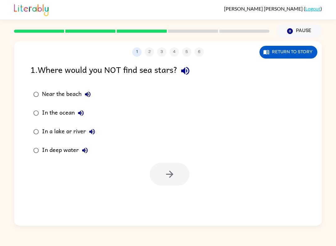
click at [93, 96] on button "Near the beach" at bounding box center [88, 94] width 12 height 12
click at [80, 117] on icon "button" at bounding box center [80, 112] width 7 height 7
click at [92, 135] on icon "button" at bounding box center [91, 131] width 7 height 7
click at [82, 156] on button "In deep water" at bounding box center [85, 150] width 12 height 12
click at [171, 172] on icon "button" at bounding box center [169, 174] width 7 height 7
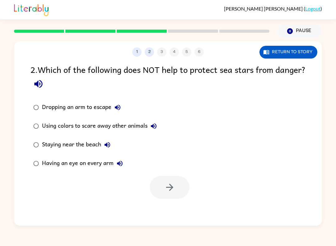
click at [42, 85] on icon "button" at bounding box center [38, 84] width 8 height 8
click at [121, 111] on icon "button" at bounding box center [117, 107] width 7 height 7
click at [152, 132] on button "Using colors to scare away other animals" at bounding box center [154, 126] width 12 height 12
click at [158, 131] on button "Using colors to scare away other animals" at bounding box center [154, 126] width 12 height 12
click at [156, 128] on icon "button" at bounding box center [154, 126] width 6 height 6
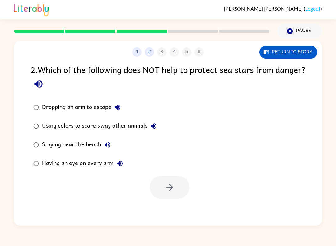
click at [160, 129] on button "Using colors to scare away other animals" at bounding box center [154, 126] width 12 height 12
click at [159, 124] on button "Using colors to scare away other animals" at bounding box center [154, 126] width 12 height 12
click at [157, 130] on icon "button" at bounding box center [153, 125] width 7 height 7
click at [109, 145] on icon "button" at bounding box center [108, 145] width 6 height 6
click at [123, 162] on icon "button" at bounding box center [119, 163] width 7 height 7
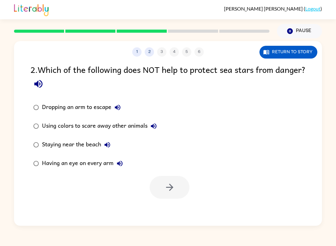
click at [42, 86] on icon "button" at bounding box center [38, 84] width 8 height 8
click at [112, 113] on div "Dropping an arm to escape" at bounding box center [83, 107] width 82 height 12
click at [112, 117] on label "Dropping an arm to escape" at bounding box center [95, 107] width 136 height 19
click at [118, 106] on icon "button" at bounding box center [118, 108] width 6 height 6
click at [153, 131] on button "Using colors to scare away other animals" at bounding box center [154, 126] width 12 height 12
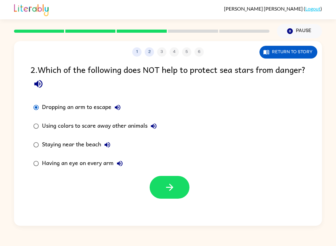
click at [155, 129] on icon "button" at bounding box center [154, 126] width 6 height 6
click at [171, 188] on icon "button" at bounding box center [169, 187] width 11 height 11
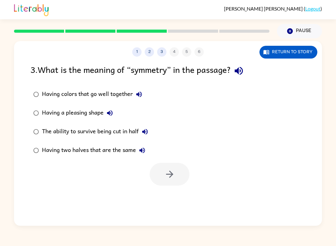
click at [145, 86] on label "Having colors that go well together" at bounding box center [90, 94] width 127 height 19
click at [139, 100] on button "Having colors that go well together" at bounding box center [139, 94] width 12 height 12
click at [139, 101] on label "Having colors that go well together" at bounding box center [90, 94] width 127 height 19
click at [247, 76] on button "button" at bounding box center [239, 71] width 16 height 16
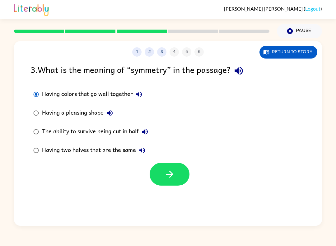
click at [236, 74] on icon "button" at bounding box center [238, 70] width 11 height 11
click at [247, 72] on button "button" at bounding box center [239, 71] width 16 height 16
click at [250, 73] on div "3 . What is the meaning of “symmetry” in the passage?" at bounding box center [168, 71] width 275 height 16
click at [244, 67] on icon "button" at bounding box center [238, 70] width 11 height 11
click at [247, 72] on button "button" at bounding box center [239, 71] width 16 height 16
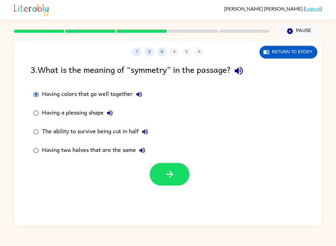
click at [239, 84] on div "3 . What is the meaning of “symmetry” in the passage? Having colors that go wel…" at bounding box center [168, 124] width 308 height 123
click at [244, 68] on icon "button" at bounding box center [238, 70] width 11 height 11
click at [247, 68] on button "button" at bounding box center [239, 71] width 16 height 16
click at [243, 74] on icon "button" at bounding box center [239, 71] width 8 height 8
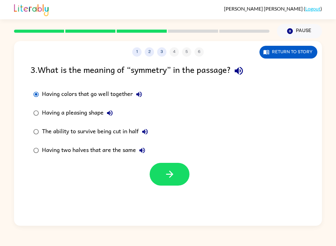
click at [243, 74] on icon "button" at bounding box center [239, 71] width 8 height 8
click at [142, 95] on icon "button" at bounding box center [139, 95] width 6 height 6
click at [116, 115] on button "Having a pleasing shape" at bounding box center [110, 113] width 12 height 12
click at [114, 113] on icon "button" at bounding box center [109, 112] width 7 height 7
click at [151, 133] on button "The ability to survive being cut in half" at bounding box center [145, 131] width 12 height 12
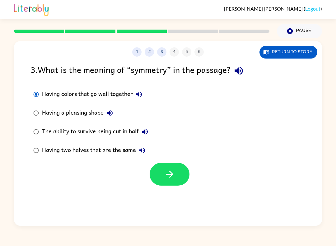
click at [143, 155] on button "Having two halves that are the same" at bounding box center [142, 150] width 12 height 12
click at [28, 154] on label "Having two halves that are the same" at bounding box center [90, 150] width 127 height 19
click at [161, 181] on button "button" at bounding box center [170, 174] width 40 height 23
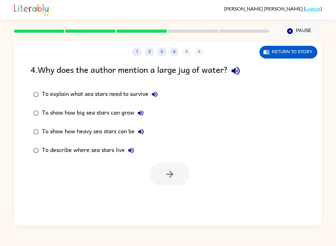
click at [232, 67] on button "button" at bounding box center [236, 71] width 16 height 16
click at [244, 73] on button "button" at bounding box center [236, 71] width 16 height 16
click at [240, 67] on icon "button" at bounding box center [235, 70] width 11 height 11
click at [241, 73] on icon "button" at bounding box center [235, 70] width 11 height 11
click at [240, 72] on icon "button" at bounding box center [236, 71] width 8 height 8
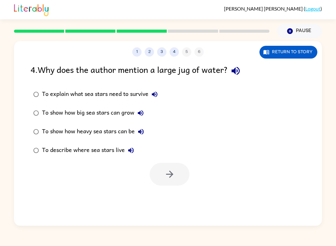
click at [239, 73] on icon "button" at bounding box center [235, 70] width 11 height 11
click at [238, 73] on icon "button" at bounding box center [235, 70] width 11 height 11
click at [241, 67] on icon "button" at bounding box center [235, 70] width 11 height 11
click at [157, 95] on icon "button" at bounding box center [155, 95] width 6 height 6
click at [140, 114] on icon "button" at bounding box center [141, 113] width 6 height 6
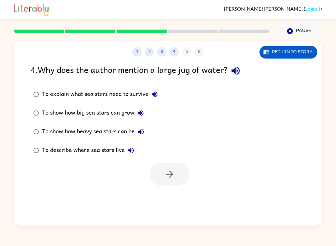
click at [142, 131] on icon "button" at bounding box center [140, 131] width 7 height 7
click at [142, 134] on icon "button" at bounding box center [140, 131] width 7 height 7
click at [131, 136] on div "To show how heavy sea stars can be" at bounding box center [94, 131] width 105 height 12
click at [144, 132] on icon "button" at bounding box center [141, 132] width 6 height 6
click at [172, 170] on icon "button" at bounding box center [169, 174] width 11 height 11
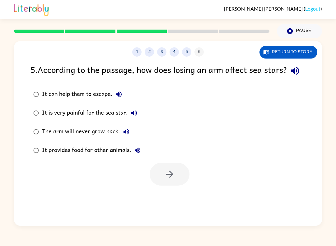
click at [290, 76] on icon "button" at bounding box center [295, 70] width 11 height 11
click at [117, 98] on icon "button" at bounding box center [118, 94] width 7 height 7
click at [135, 119] on button "It is very painful for the sea star." at bounding box center [134, 113] width 12 height 12
click at [129, 138] on button "The arm will never grow back." at bounding box center [126, 131] width 12 height 12
click at [143, 157] on button "It provides food for other animals." at bounding box center [137, 150] width 12 height 12
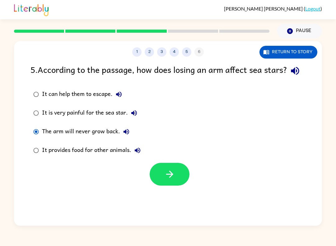
click at [135, 116] on icon "button" at bounding box center [134, 113] width 6 height 6
click at [161, 186] on button "button" at bounding box center [170, 174] width 40 height 23
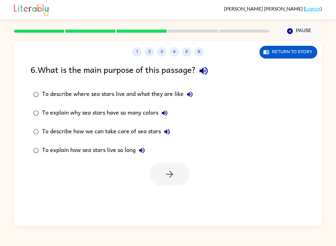
click at [208, 74] on icon "button" at bounding box center [204, 71] width 8 height 8
click at [190, 97] on icon "button" at bounding box center [189, 94] width 7 height 7
click at [190, 104] on label "To explain why sea stars have so many colors" at bounding box center [113, 113] width 172 height 19
click at [167, 114] on icon "button" at bounding box center [165, 113] width 6 height 6
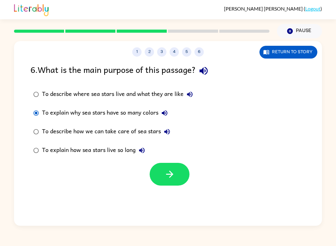
click at [172, 133] on button "To describe how we can take care of sea stars" at bounding box center [167, 131] width 12 height 12
click at [147, 154] on button "To explain how sea stars live so long" at bounding box center [142, 150] width 12 height 12
click at [162, 180] on button "button" at bounding box center [170, 174] width 40 height 23
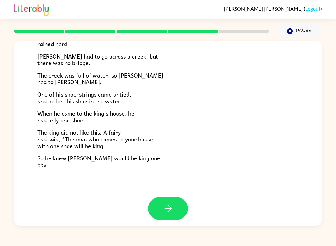
scroll to position [96, 0]
click at [167, 206] on icon "button" at bounding box center [168, 208] width 11 height 11
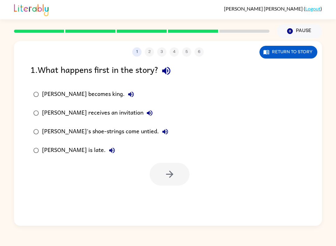
scroll to position [0, 0]
click at [180, 73] on div "1 . What happens first in the story?" at bounding box center [168, 71] width 275 height 16
click at [170, 73] on icon "button" at bounding box center [166, 70] width 11 height 11
click at [128, 96] on icon "button" at bounding box center [131, 95] width 6 height 6
click at [143, 113] on button "[PERSON_NAME] receives an invitation" at bounding box center [149, 113] width 12 height 12
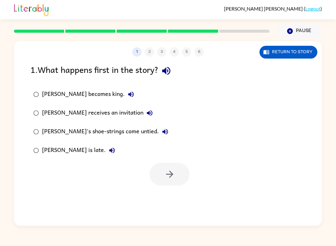
click at [159, 131] on button "[PERSON_NAME]'s shoe-strings come untied." at bounding box center [165, 131] width 12 height 12
click at [108, 154] on icon "button" at bounding box center [111, 150] width 7 height 7
click at [299, 55] on button "Return to story" at bounding box center [289, 52] width 58 height 13
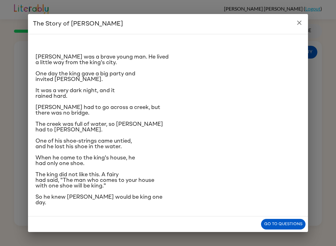
click at [289, 223] on button "Go to questions" at bounding box center [283, 224] width 45 height 11
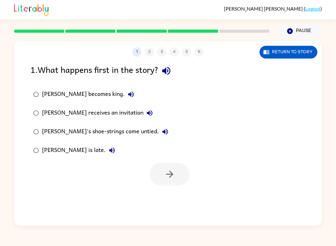
click at [128, 94] on icon "button" at bounding box center [131, 95] width 6 height 6
click at [171, 183] on button "button" at bounding box center [170, 174] width 40 height 23
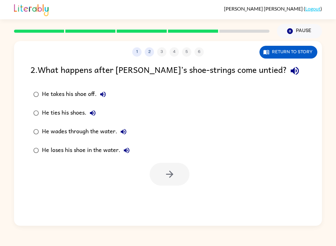
click at [291, 73] on icon "button" at bounding box center [295, 71] width 8 height 8
click at [98, 98] on button "He takes his shoe off." at bounding box center [103, 94] width 12 height 12
click at [90, 115] on icon "button" at bounding box center [92, 112] width 7 height 7
click at [126, 133] on icon "button" at bounding box center [124, 132] width 6 height 6
click at [128, 153] on icon "button" at bounding box center [126, 150] width 7 height 7
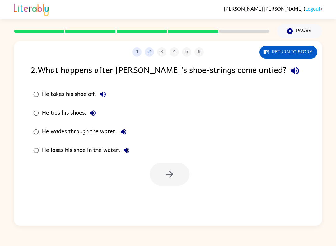
click at [303, 55] on button "Return to story" at bounding box center [289, 52] width 58 height 13
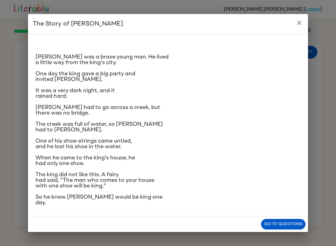
scroll to position [3, 0]
click at [289, 230] on button "Go to questions" at bounding box center [283, 224] width 45 height 11
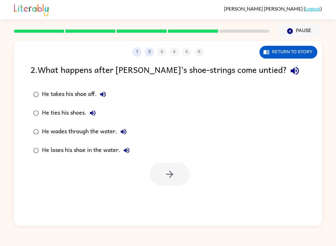
click at [95, 106] on label "He ties his shoes." at bounding box center [81, 113] width 109 height 19
click at [106, 97] on icon "button" at bounding box center [102, 94] width 7 height 7
click at [98, 115] on button "He ties his shoes." at bounding box center [93, 113] width 12 height 12
click at [170, 172] on icon "button" at bounding box center [169, 174] width 11 height 11
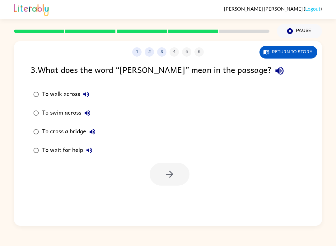
click at [274, 72] on icon "button" at bounding box center [279, 70] width 11 height 11
click at [81, 99] on div "To walk across" at bounding box center [67, 94] width 50 height 12
click at [85, 96] on icon "button" at bounding box center [86, 95] width 6 height 6
click at [87, 115] on icon "button" at bounding box center [87, 112] width 7 height 7
click at [95, 134] on icon "button" at bounding box center [92, 131] width 7 height 7
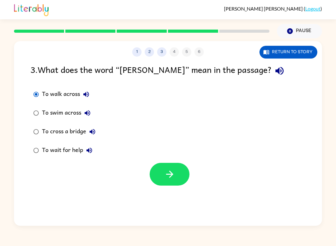
click at [87, 152] on icon "button" at bounding box center [90, 151] width 6 height 6
click at [90, 95] on icon "button" at bounding box center [85, 94] width 7 height 7
click at [185, 174] on button "button" at bounding box center [170, 174] width 40 height 23
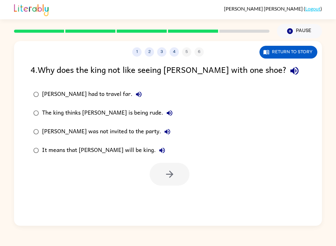
click at [289, 73] on icon "button" at bounding box center [294, 70] width 11 height 11
click at [135, 98] on icon "button" at bounding box center [138, 94] width 7 height 7
click at [307, 58] on button "Return to story" at bounding box center [289, 52] width 58 height 13
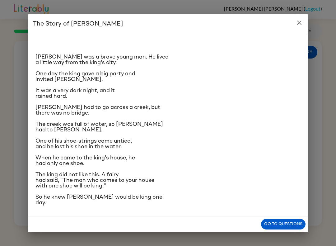
scroll to position [27, 0]
click at [298, 230] on button "Go to questions" at bounding box center [283, 224] width 45 height 11
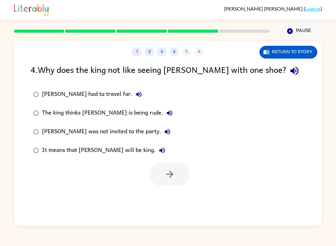
click at [133, 97] on button "[PERSON_NAME] had to travel far." at bounding box center [139, 94] width 12 height 12
click at [135, 118] on div "The king thinks [PERSON_NAME] is being rude." at bounding box center [109, 113] width 134 height 12
click at [163, 113] on button "The king thinks [PERSON_NAME] is being rude." at bounding box center [169, 113] width 12 height 12
click at [166, 114] on icon "button" at bounding box center [169, 112] width 7 height 7
click at [163, 113] on button "The king thinks [PERSON_NAME] is being rude." at bounding box center [169, 113] width 12 height 12
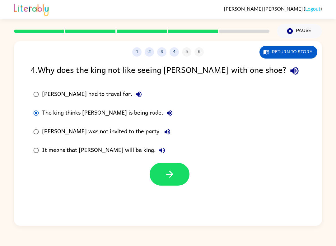
click at [166, 115] on icon "button" at bounding box center [169, 112] width 7 height 7
click at [161, 133] on button "[PERSON_NAME] was not invited to the party." at bounding box center [167, 131] width 12 height 12
click at [158, 154] on icon "button" at bounding box center [161, 150] width 7 height 7
click at [172, 175] on icon "button" at bounding box center [169, 174] width 7 height 7
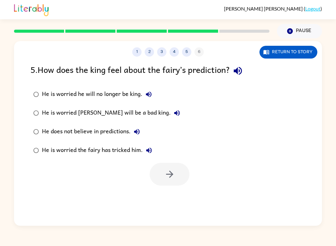
click at [229, 78] on div "5 . How does the king feel about the fairy’s prediction?" at bounding box center [168, 71] width 275 height 16
click at [241, 73] on icon "button" at bounding box center [238, 70] width 11 height 11
click at [152, 96] on button "He is worried he will no longer be king." at bounding box center [149, 94] width 12 height 12
click at [173, 115] on icon "button" at bounding box center [176, 112] width 7 height 7
click at [145, 130] on label "He does not believe in predictions." at bounding box center [106, 131] width 159 height 19
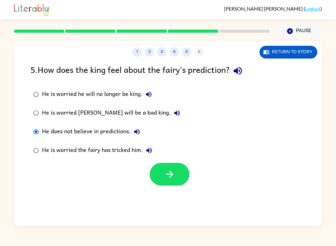
click at [141, 136] on button "He does not believe in predictions." at bounding box center [137, 131] width 12 height 12
click at [151, 155] on button "He is worried the fairy has tricked him." at bounding box center [149, 150] width 12 height 12
click at [174, 115] on icon "button" at bounding box center [177, 113] width 6 height 6
click at [153, 94] on button "He is worried he will no longer be king." at bounding box center [149, 94] width 12 height 12
click at [159, 177] on button "button" at bounding box center [170, 174] width 40 height 23
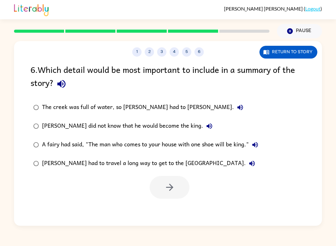
click at [64, 80] on icon "button" at bounding box center [61, 83] width 11 height 11
click at [234, 111] on button "The creek was full of water, so [PERSON_NAME] had to [PERSON_NAME]." at bounding box center [240, 107] width 12 height 12
click at [237, 111] on icon "button" at bounding box center [240, 107] width 7 height 7
click at [203, 125] on button "[PERSON_NAME] did not know that he would become the king." at bounding box center [209, 126] width 12 height 12
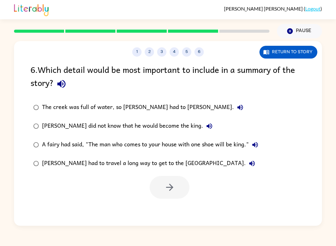
click at [255, 143] on icon "button" at bounding box center [255, 144] width 7 height 7
click at [249, 164] on icon "button" at bounding box center [252, 164] width 6 height 6
click at [171, 188] on icon "button" at bounding box center [169, 187] width 7 height 7
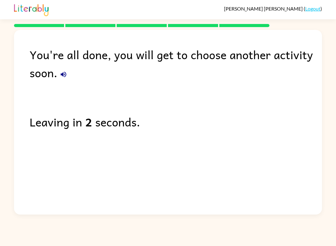
click at [68, 78] on button "button" at bounding box center [63, 74] width 12 height 12
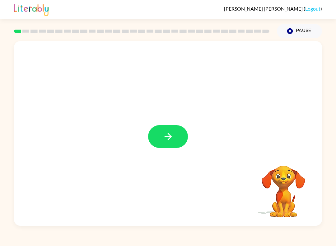
click at [169, 137] on icon "button" at bounding box center [167, 136] width 7 height 7
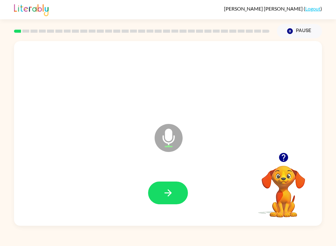
click at [171, 190] on icon "button" at bounding box center [168, 192] width 11 height 11
click at [165, 191] on icon "button" at bounding box center [168, 192] width 11 height 11
click at [175, 192] on button "button" at bounding box center [168, 192] width 40 height 23
click at [176, 195] on button "button" at bounding box center [168, 192] width 40 height 23
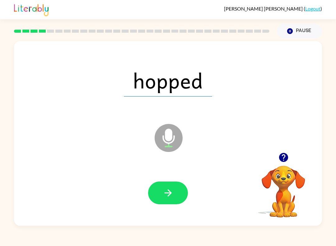
click at [176, 192] on button "button" at bounding box center [168, 192] width 40 height 23
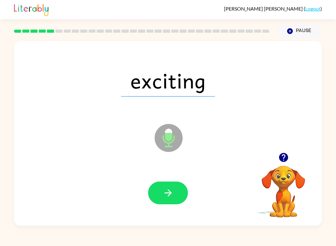
click at [168, 199] on button "button" at bounding box center [168, 192] width 40 height 23
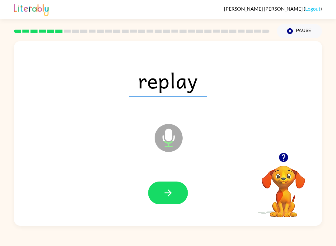
click at [167, 201] on button "button" at bounding box center [168, 192] width 40 height 23
click at [172, 202] on button "button" at bounding box center [168, 192] width 40 height 23
click at [172, 187] on button "button" at bounding box center [168, 192] width 40 height 23
click at [173, 195] on icon "button" at bounding box center [168, 192] width 11 height 11
click at [176, 196] on button "button" at bounding box center [168, 192] width 40 height 23
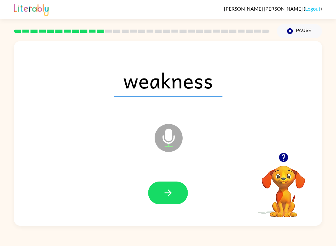
click at [175, 191] on button "button" at bounding box center [168, 192] width 40 height 23
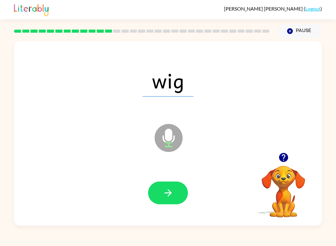
click at [162, 204] on button "button" at bounding box center [168, 192] width 40 height 23
click at [177, 196] on div at bounding box center [168, 192] width 40 height 23
click at [168, 197] on icon "button" at bounding box center [168, 192] width 11 height 11
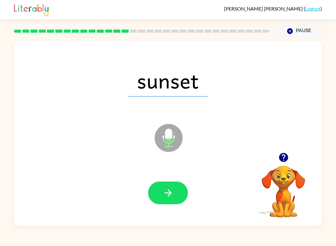
click at [177, 202] on button "button" at bounding box center [168, 192] width 40 height 23
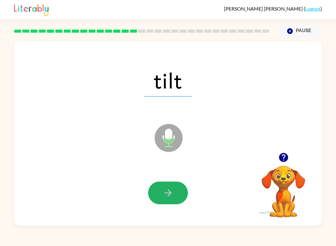
click at [163, 202] on button "button" at bounding box center [168, 192] width 40 height 23
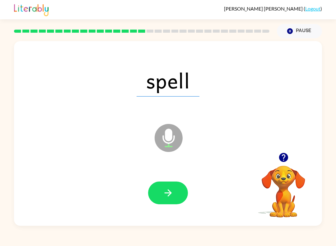
click at [179, 186] on button "button" at bounding box center [168, 192] width 40 height 23
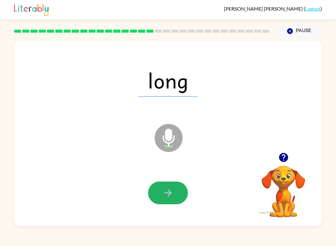
click at [176, 195] on button "button" at bounding box center [168, 192] width 40 height 23
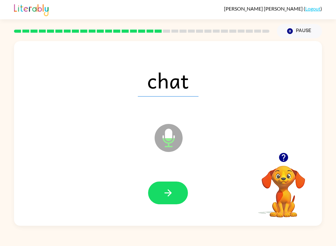
click at [179, 195] on button "button" at bounding box center [168, 192] width 40 height 23
click at [181, 193] on button "button" at bounding box center [168, 192] width 40 height 23
click at [165, 191] on icon "button" at bounding box center [168, 192] width 11 height 11
click at [171, 197] on icon "button" at bounding box center [168, 192] width 11 height 11
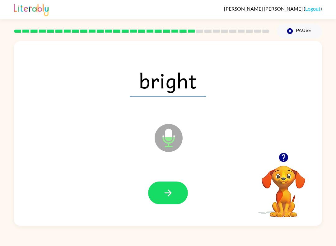
click at [161, 194] on button "button" at bounding box center [168, 192] width 40 height 23
click at [167, 193] on icon "button" at bounding box center [167, 192] width 7 height 7
click at [173, 192] on icon "button" at bounding box center [168, 192] width 11 height 11
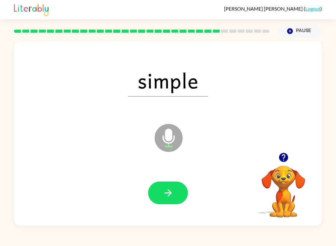
click at [165, 197] on icon "button" at bounding box center [168, 192] width 11 height 11
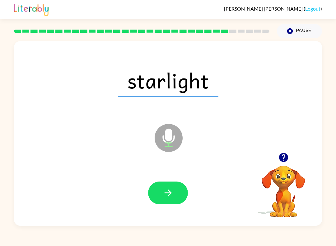
click at [173, 192] on icon "button" at bounding box center [168, 192] width 11 height 11
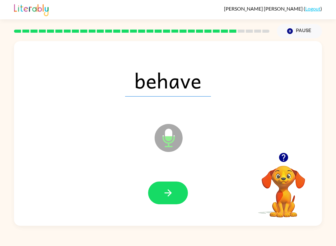
click at [173, 193] on icon "button" at bounding box center [168, 192] width 11 height 11
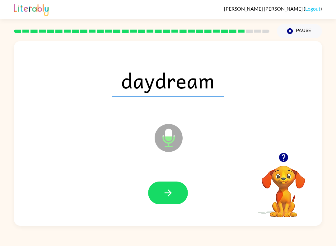
click at [177, 198] on button "button" at bounding box center [168, 192] width 40 height 23
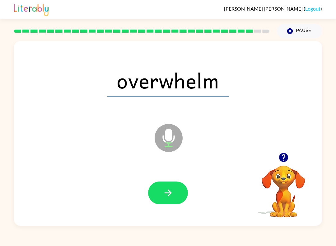
click at [173, 198] on icon "button" at bounding box center [168, 192] width 11 height 11
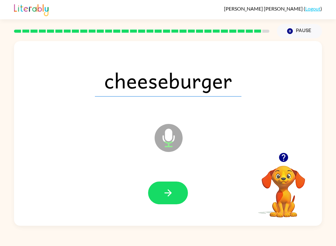
click at [170, 193] on icon "button" at bounding box center [167, 192] width 7 height 7
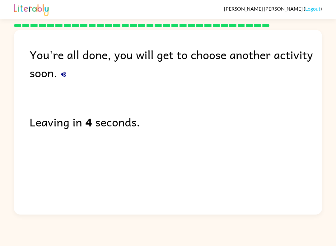
click at [63, 80] on button "button" at bounding box center [63, 74] width 12 height 12
